Goal: Task Accomplishment & Management: Manage account settings

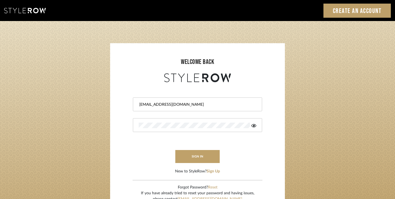
type input "[EMAIL_ADDRESS][DOMAIN_NAME]"
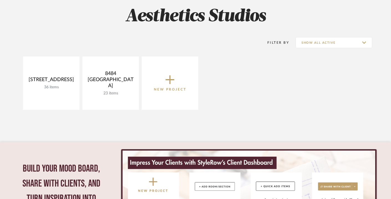
scroll to position [101, 0]
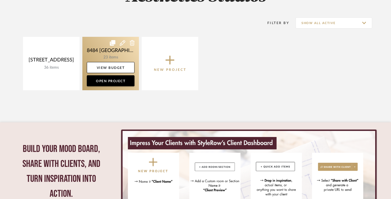
click at [117, 54] on link at bounding box center [110, 64] width 57 height 54
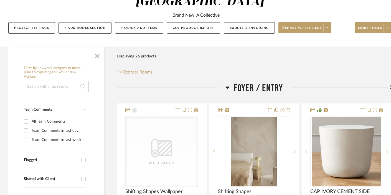
scroll to position [72, 0]
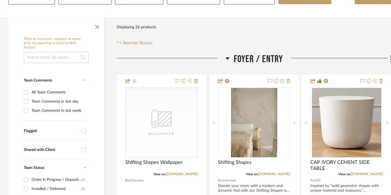
scroll to position [46, 0]
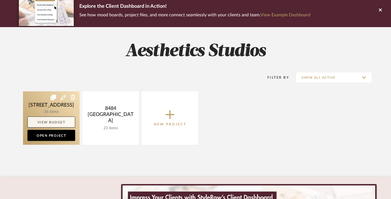
click at [60, 124] on link "View Budget" at bounding box center [51, 122] width 48 height 11
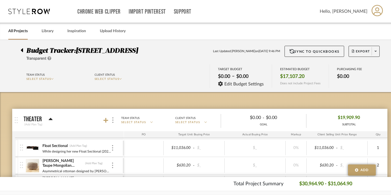
click at [23, 52] on div at bounding box center [24, 49] width 6 height 7
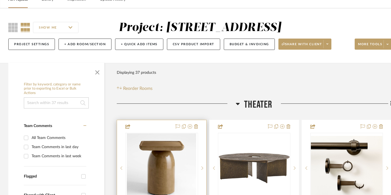
scroll to position [16, 0]
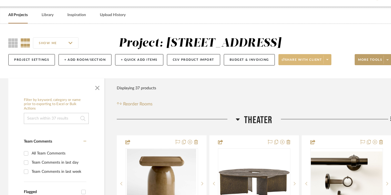
click at [300, 61] on span "Share with client" at bounding box center [302, 62] width 41 height 8
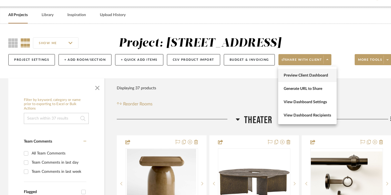
click at [305, 72] on button "Preview Client Dashboard" at bounding box center [307, 75] width 59 height 13
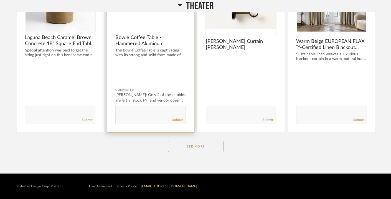
scroll to position [151, 0]
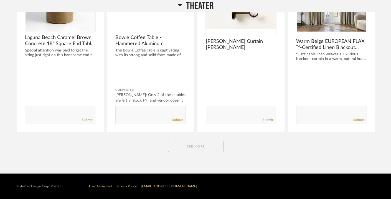
click at [181, 150] on button "See More" at bounding box center [195, 146] width 55 height 11
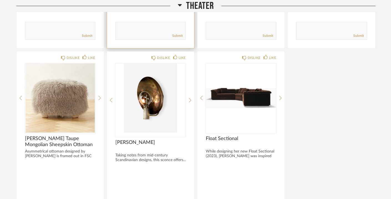
scroll to position [481, 0]
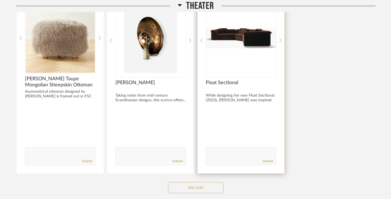
click at [0, 0] on img at bounding box center [0, 0] width 0 height 0
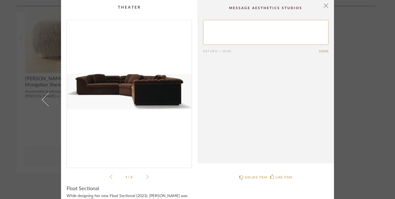
scroll to position [0, 0]
click at [322, 5] on span "button" at bounding box center [325, 5] width 11 height 11
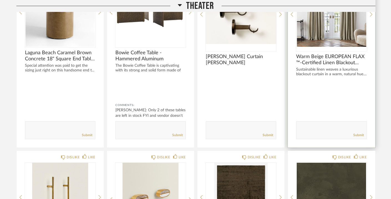
scroll to position [137, 0]
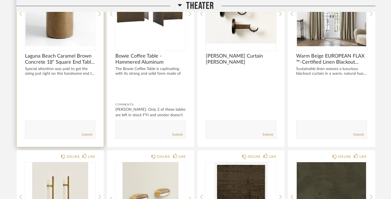
click at [0, 0] on img at bounding box center [0, 0] width 0 height 0
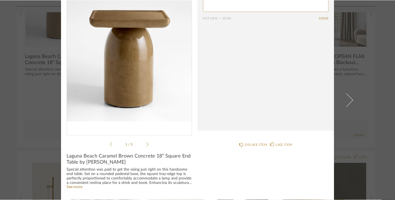
scroll to position [0, 0]
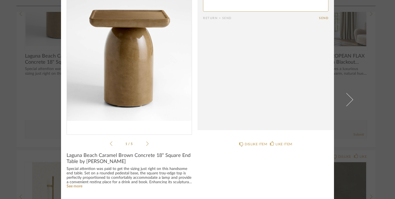
click at [146, 143] on icon at bounding box center [147, 144] width 2 height 4
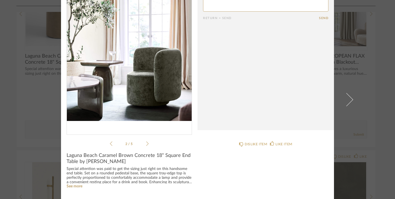
click at [146, 143] on icon at bounding box center [147, 144] width 2 height 4
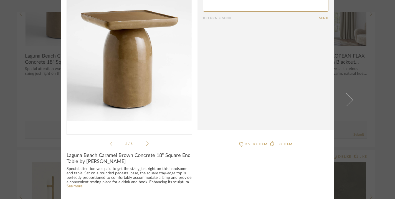
click at [146, 143] on icon at bounding box center [147, 144] width 2 height 4
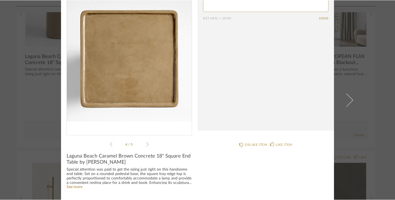
scroll to position [33, 0]
